Goal: Task Accomplishment & Management: Complete application form

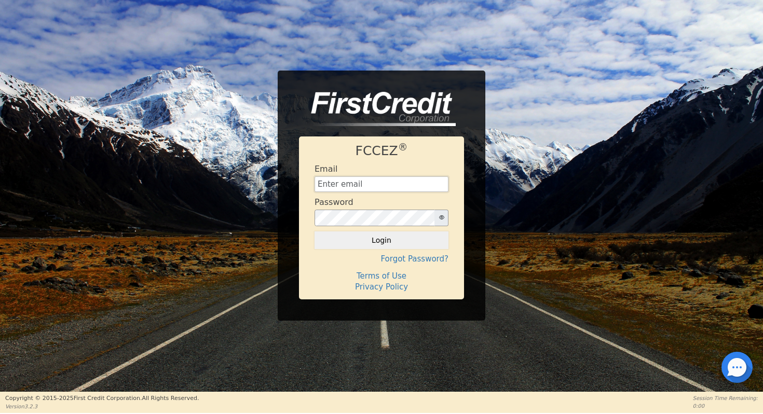
click at [390, 177] on input "text" at bounding box center [381, 184] width 134 height 16
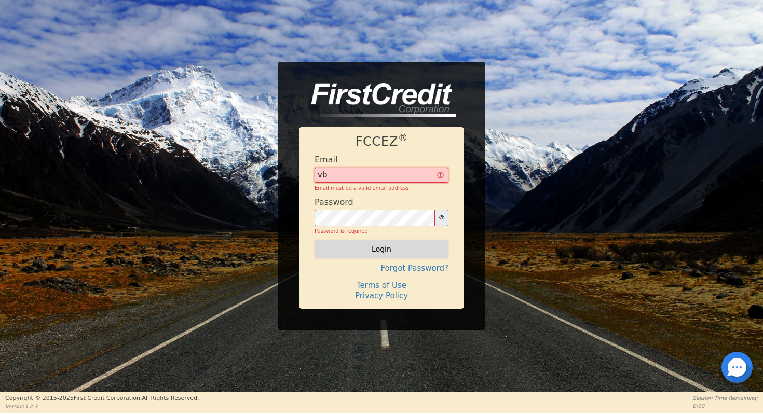
type input "v"
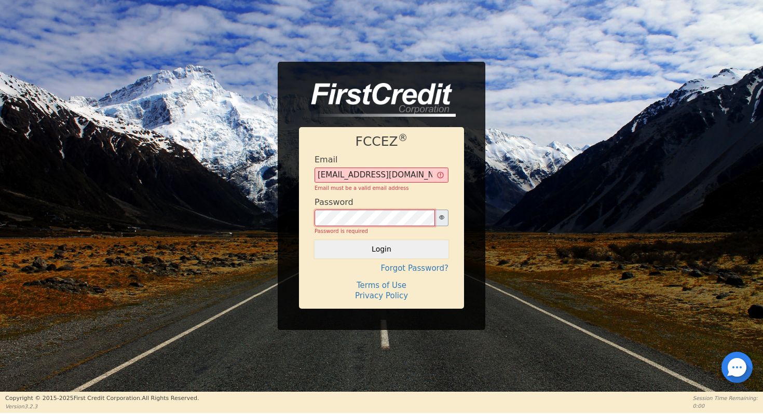
type input "[EMAIL_ADDRESS][DOMAIN_NAME]"
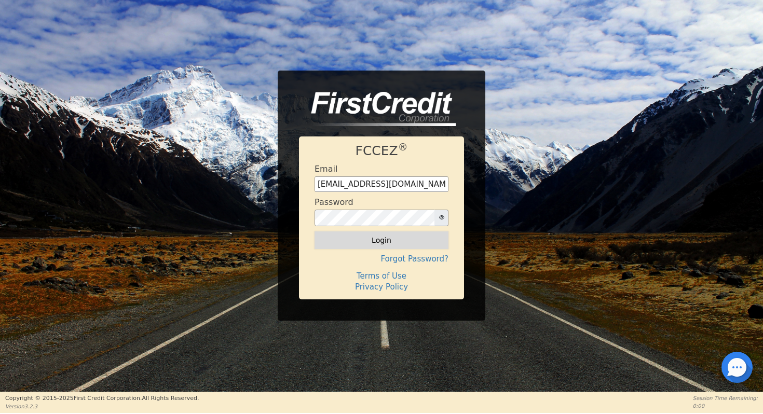
click at [404, 240] on button "Login" at bounding box center [381, 240] width 134 height 18
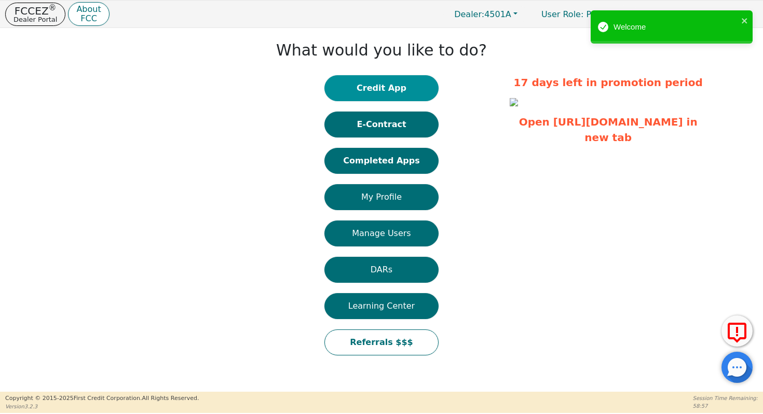
click at [392, 82] on button "Credit App" at bounding box center [381, 88] width 114 height 26
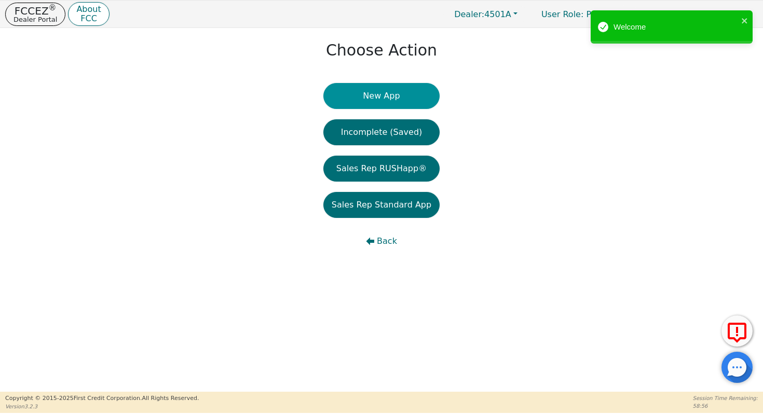
click at [388, 107] on button "New App" at bounding box center [381, 96] width 116 height 26
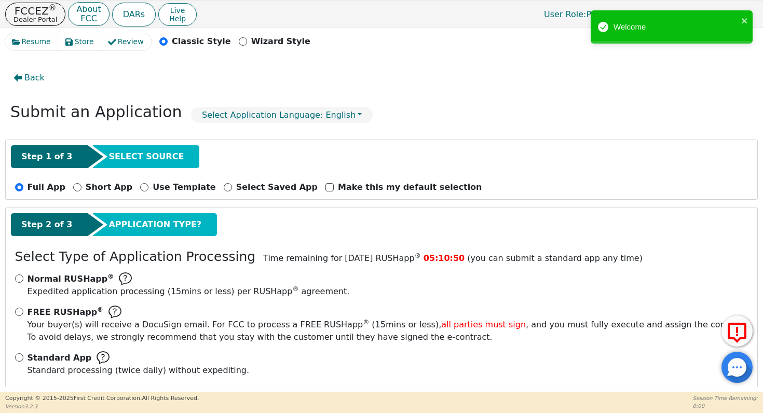
scroll to position [12, 0]
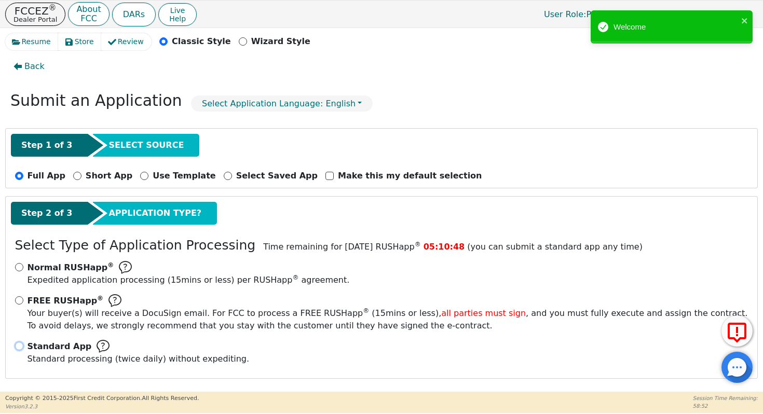
click at [17, 343] on input "Standard App Standard processing (twice daily) without expediting." at bounding box center [19, 346] width 8 height 8
radio input "true"
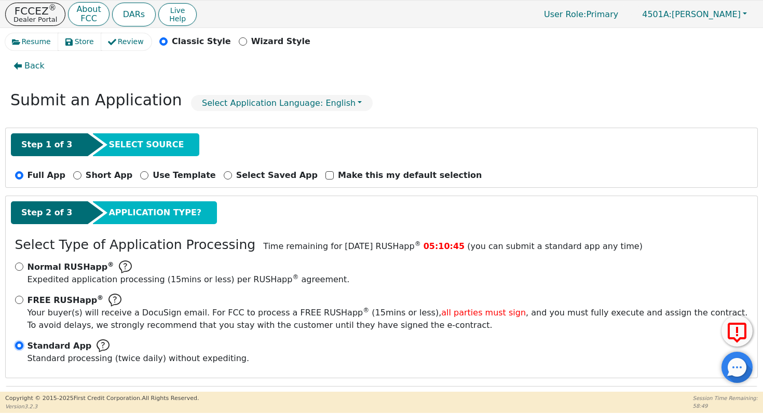
scroll to position [105, 0]
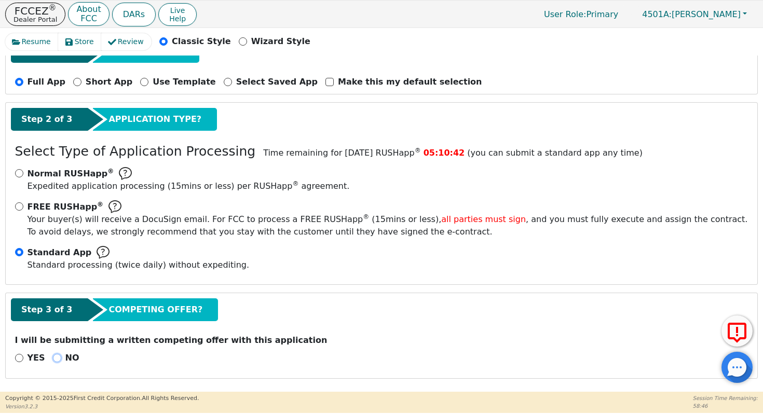
click at [53, 359] on input "NO" at bounding box center [57, 358] width 8 height 8
radio input "true"
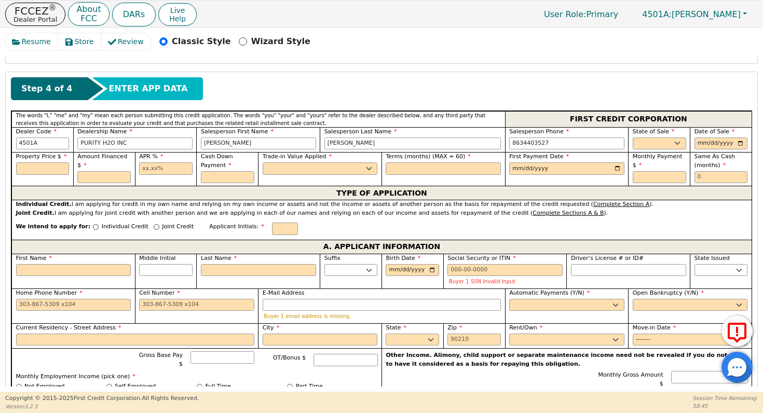
scroll to position [421, 0]
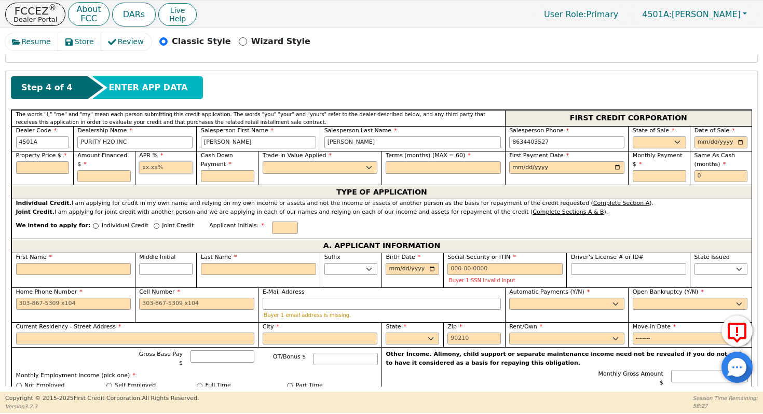
click at [171, 163] on input "text" at bounding box center [165, 167] width 53 height 12
type input "19.99"
type input "0.00"
click at [93, 228] on input "Individual Credit" at bounding box center [96, 226] width 6 height 6
radio input "true"
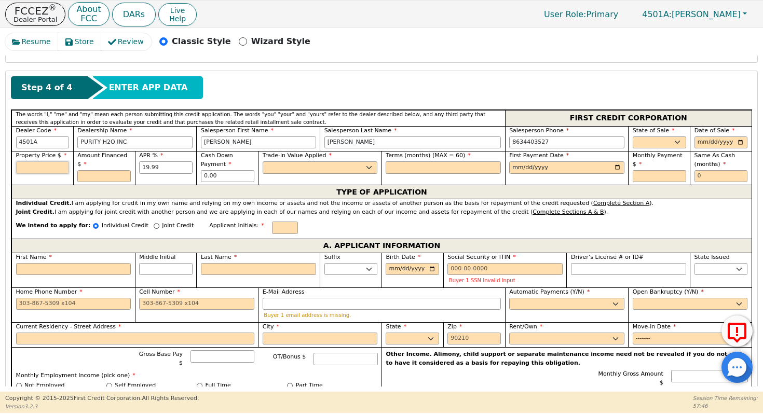
click at [44, 168] on input "text" at bounding box center [42, 167] width 53 height 12
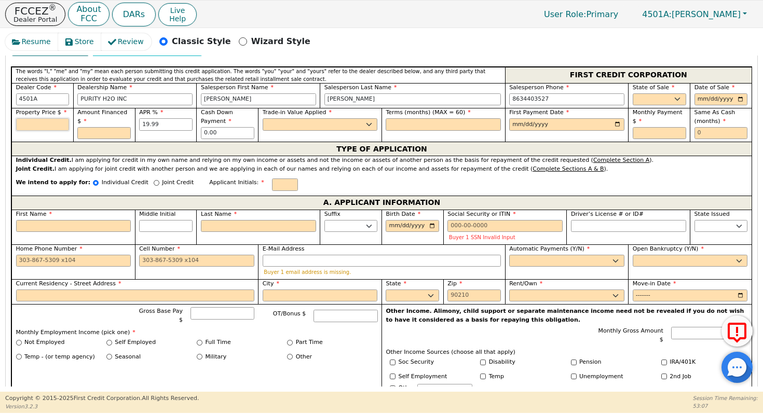
scroll to position [438, 0]
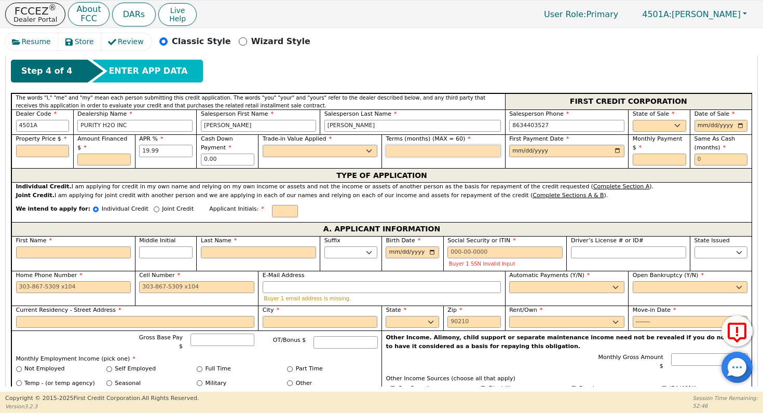
click at [439, 152] on input "text" at bounding box center [442, 151] width 115 height 12
type input "60"
click at [311, 154] on select "Yes No" at bounding box center [320, 151] width 115 height 12
select select "n"
click at [263, 145] on select "Yes No" at bounding box center [320, 151] width 115 height 12
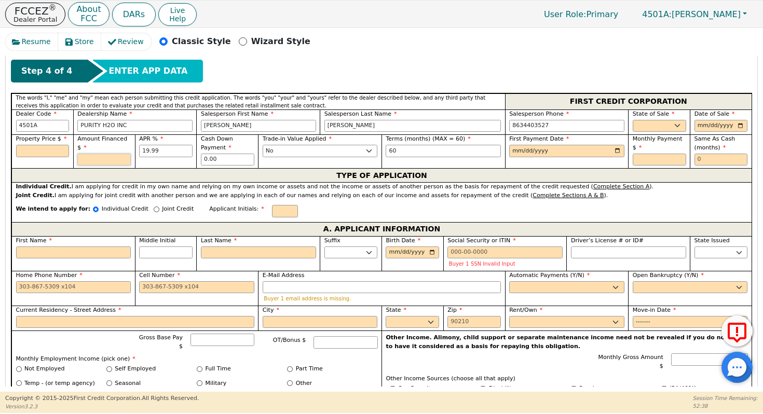
click at [99, 160] on input "text" at bounding box center [103, 160] width 53 height 12
type input "5500.00"
click at [51, 149] on input "text" at bounding box center [42, 151] width 53 height 12
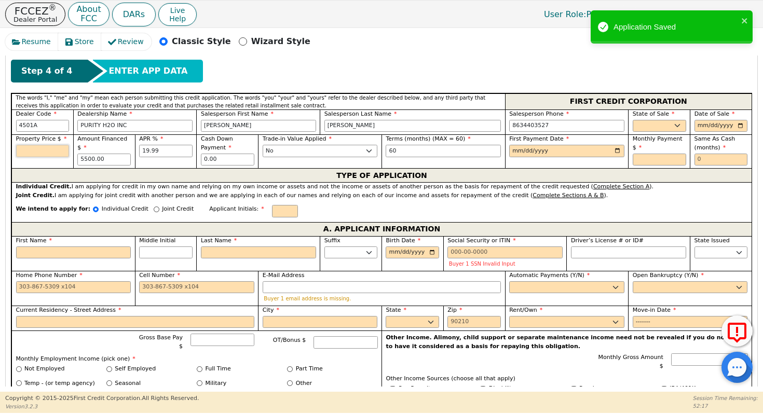
type input "0"
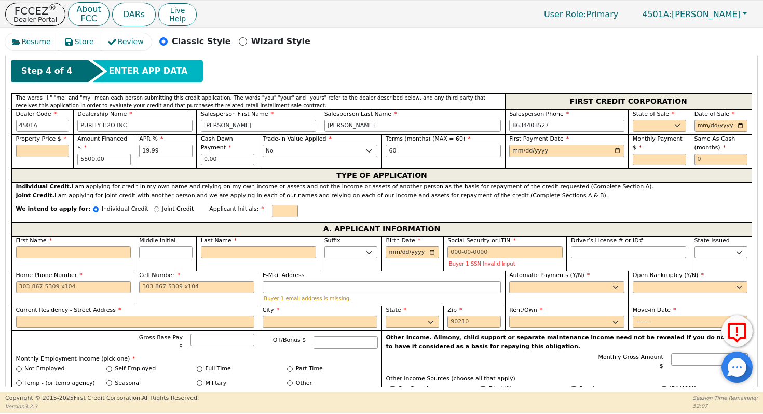
click at [471, 51] on div "Resume Store Review Classic Style Wizard Style" at bounding box center [381, 44] width 752 height 22
click at [648, 117] on span "State of Sale" at bounding box center [653, 113] width 42 height 7
click at [652, 128] on select "AK AL AR AZ CA CO CT DC DE FL [GEOGRAPHIC_DATA] HI IA ID IL IN KS [GEOGRAPHIC_D…" at bounding box center [658, 126] width 53 height 12
select select "FL"
click at [632, 120] on select "AK AL AR AZ CA CO CT DC DE FL [GEOGRAPHIC_DATA] HI IA ID IL IN KS [GEOGRAPHIC_D…" at bounding box center [658, 126] width 53 height 12
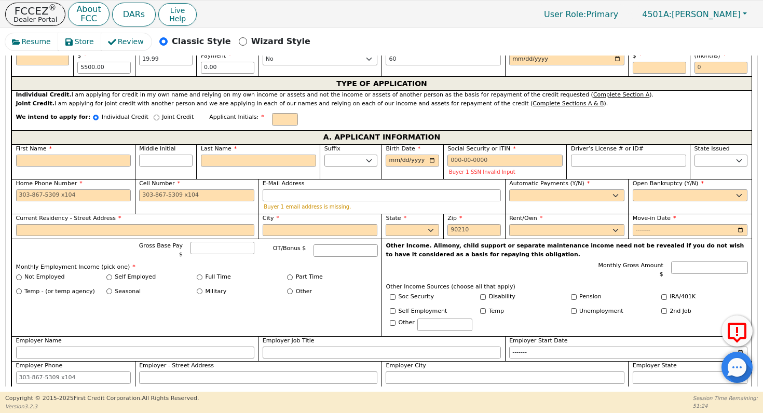
scroll to position [531, 0]
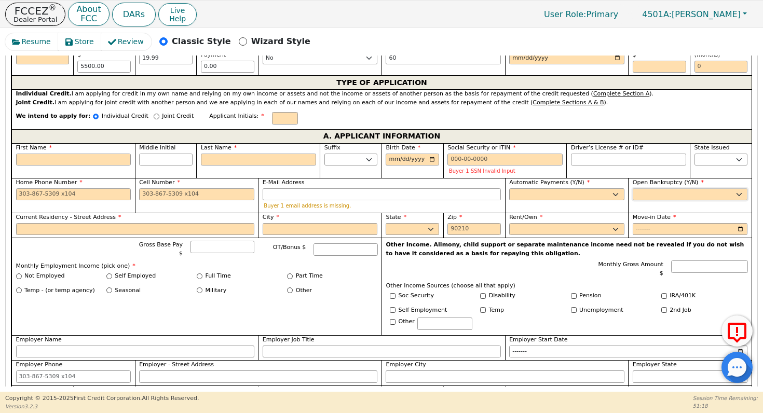
click at [662, 197] on select "Yes No" at bounding box center [689, 194] width 115 height 12
select select "n"
click at [632, 188] on select "Yes No" at bounding box center [689, 194] width 115 height 12
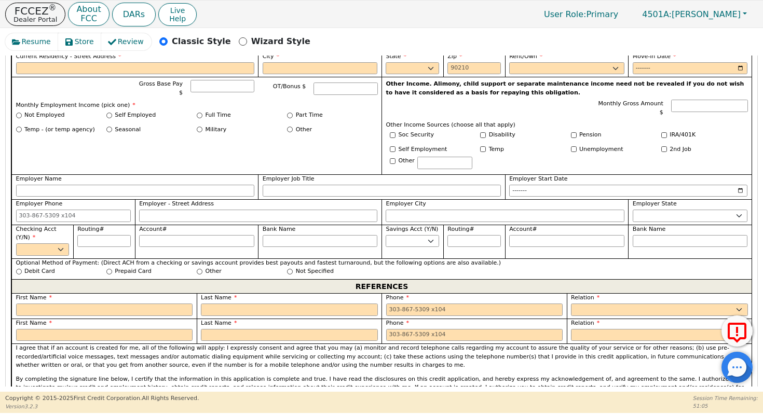
scroll to position [692, 0]
click at [473, 365] on div "I agree that if an account is created for me, all of the following will apply: …" at bounding box center [381, 378] width 740 height 71
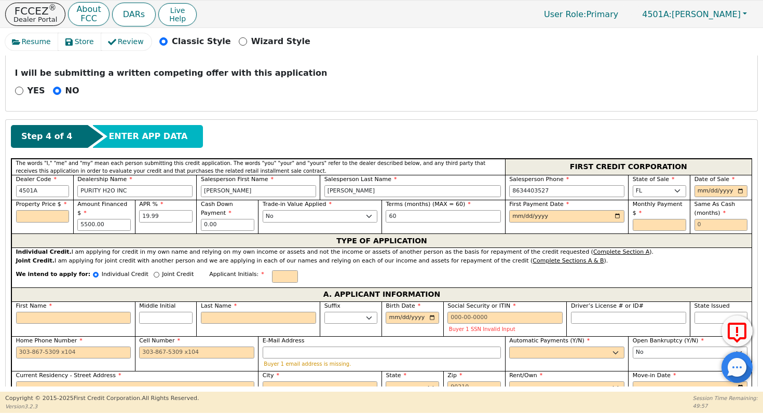
scroll to position [373, 0]
